Goal: Find specific page/section: Find specific page/section

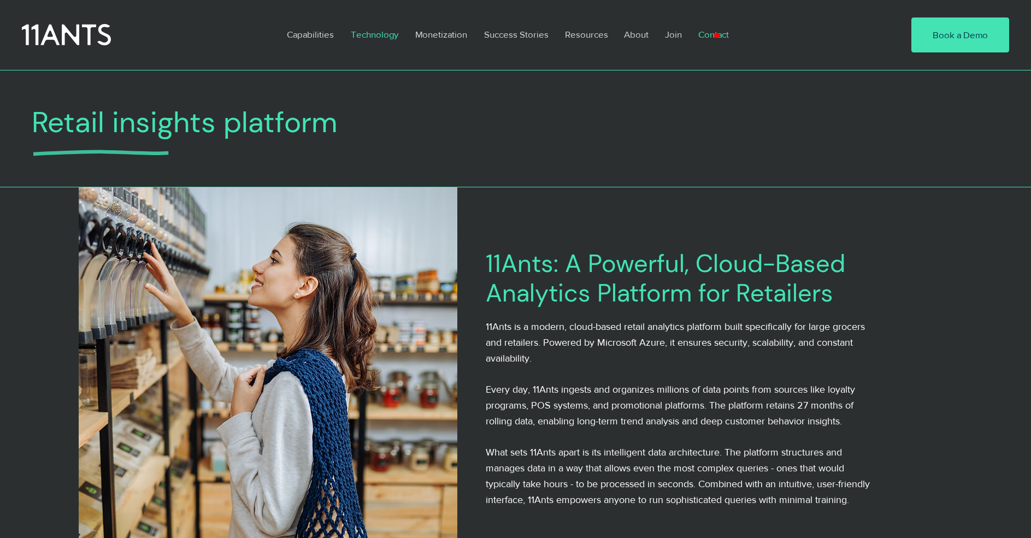
click at [713, 34] on p "Contact" at bounding box center [713, 34] width 42 height 25
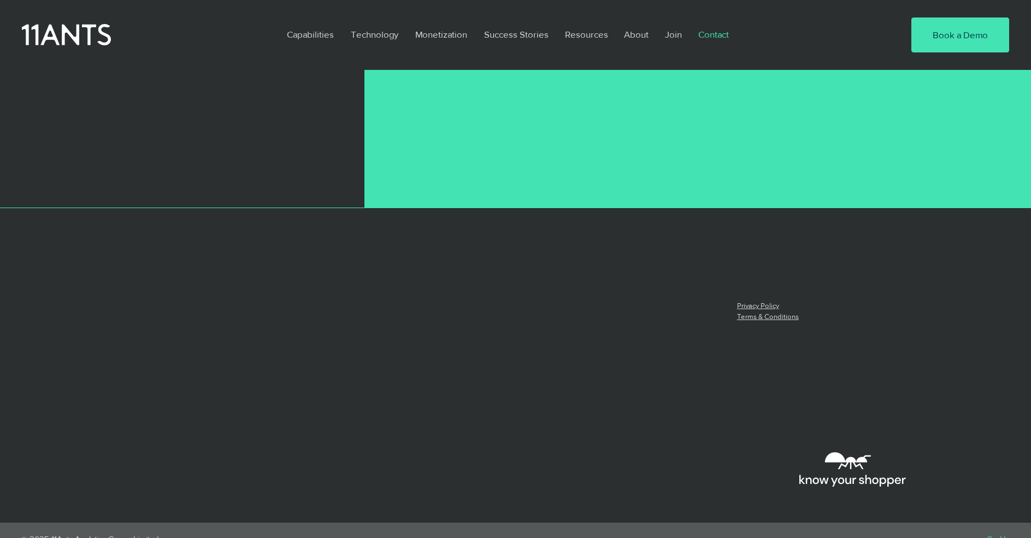
scroll to position [833, 0]
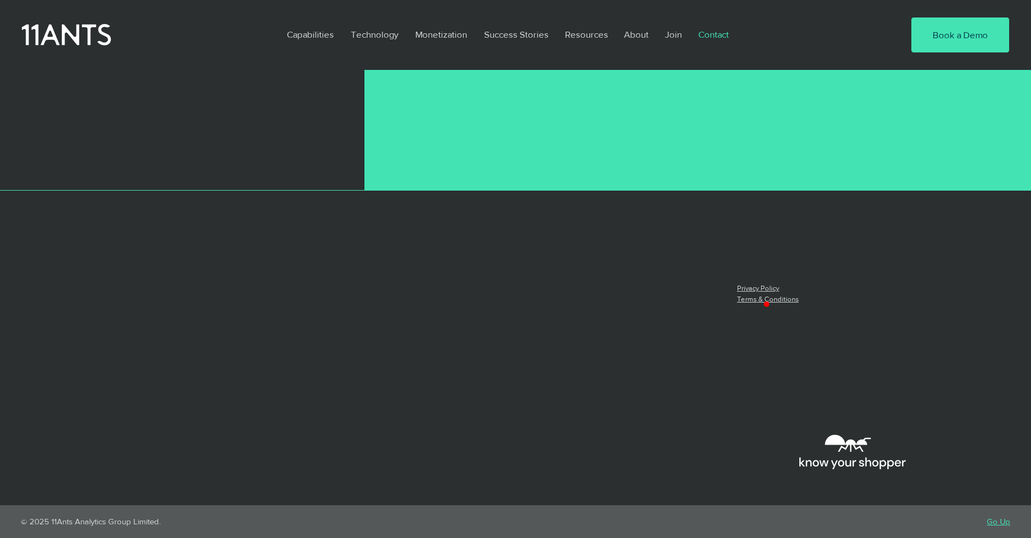
click at [767, 297] on link "Terms & Conditions" at bounding box center [768, 299] width 62 height 8
